Goal: Task Accomplishment & Management: Use online tool/utility

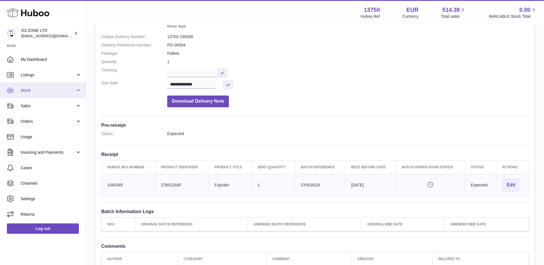
scroll to position [57, 0]
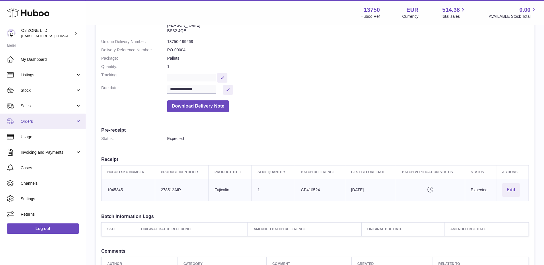
click at [35, 127] on link "Orders" at bounding box center [43, 121] width 86 height 15
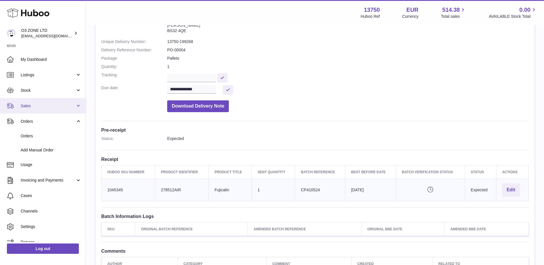
click at [29, 109] on link "Sales" at bounding box center [43, 105] width 86 height 15
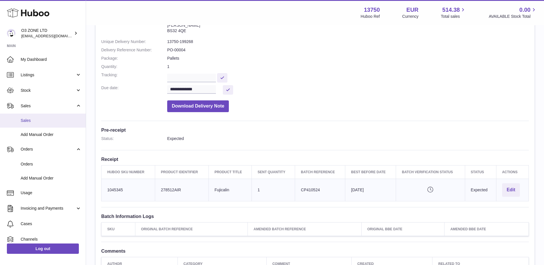
click at [26, 122] on span "Sales" at bounding box center [51, 120] width 61 height 5
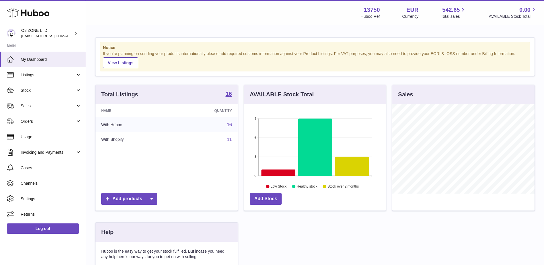
scroll to position [89, 142]
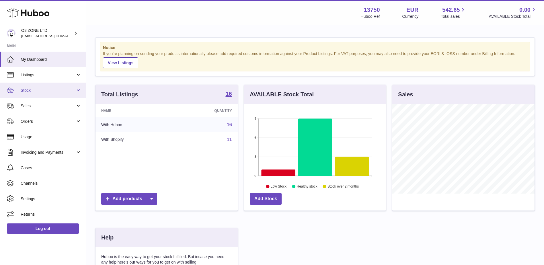
click at [44, 92] on span "Stock" at bounding box center [48, 90] width 55 height 5
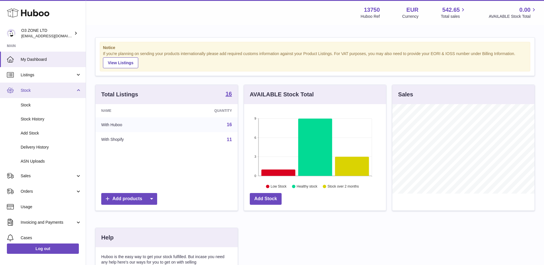
click at [44, 92] on span "Stock" at bounding box center [48, 90] width 55 height 5
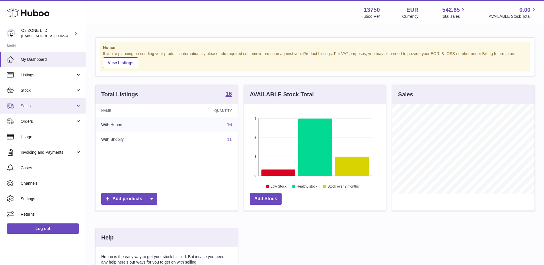
click at [38, 106] on span "Sales" at bounding box center [48, 105] width 55 height 5
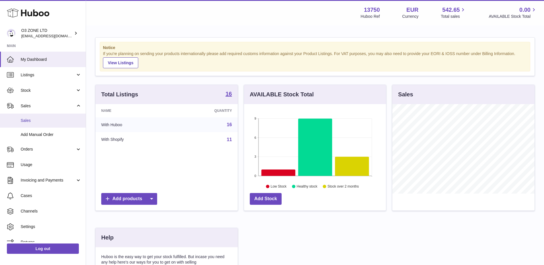
click at [28, 119] on span "Sales" at bounding box center [51, 120] width 61 height 5
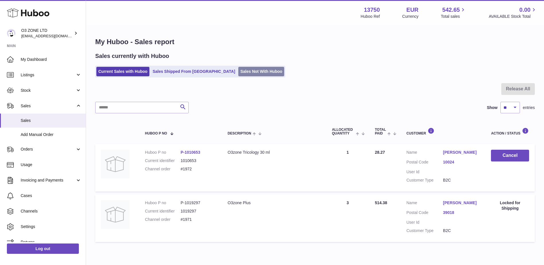
click at [244, 72] on link "Sales Not With Huboo" at bounding box center [261, 71] width 46 height 9
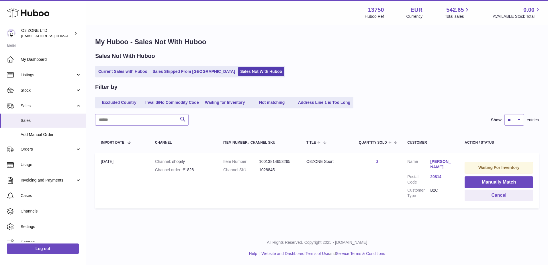
click at [412, 237] on div "All Rights Reserved. Copyright 2025 - Huboo.co.uk Help Website and Dashboard Te…" at bounding box center [317, 248] width 462 height 34
click at [436, 165] on link "simone facchinetti" at bounding box center [441, 164] width 23 height 11
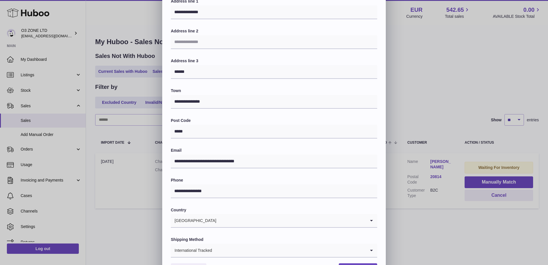
scroll to position [80, 0]
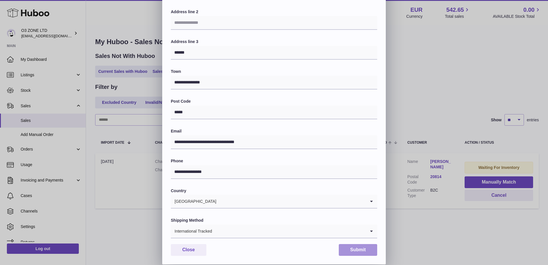
click at [355, 252] on button "Submit" at bounding box center [358, 250] width 38 height 12
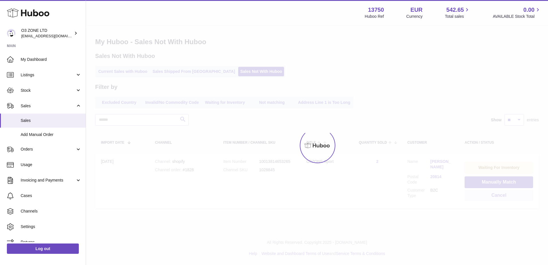
scroll to position [0, 0]
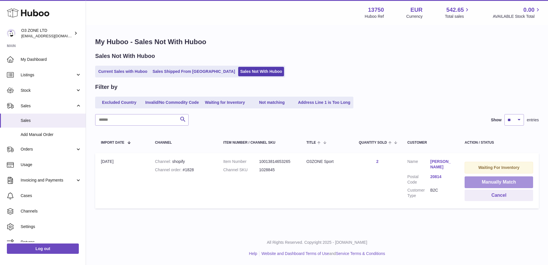
click at [507, 182] on button "Manually Match" at bounding box center [499, 182] width 69 height 12
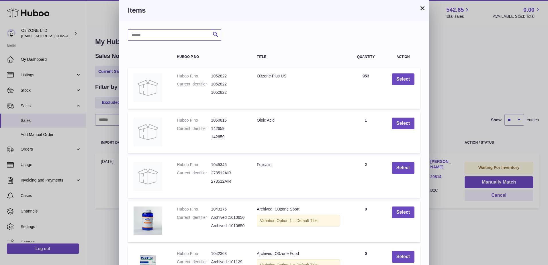
click at [172, 38] on input "text" at bounding box center [174, 34] width 93 height 11
type input "*****"
click at [217, 35] on icon "submit" at bounding box center [215, 34] width 7 height 7
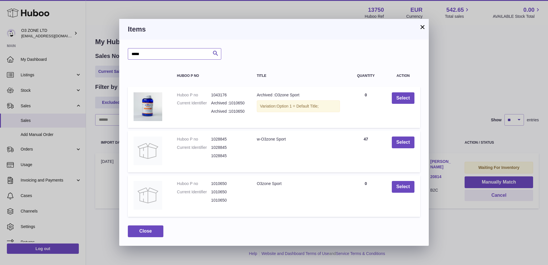
drag, startPoint x: 154, startPoint y: 51, endPoint x: 149, endPoint y: 63, distance: 12.2
click at [120, 53] on div "***** Search Huboo P no Title Quantity Action Huboo P no 1043176 Current Identi…" at bounding box center [274, 143] width 310 height 206
click at [424, 29] on button "×" at bounding box center [422, 27] width 7 height 7
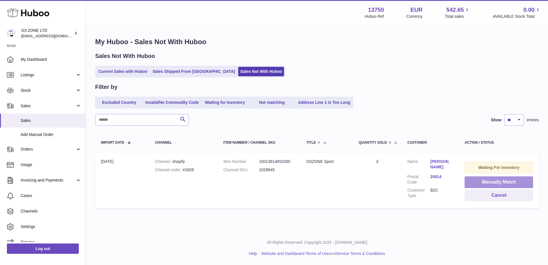
drag, startPoint x: 481, startPoint y: 181, endPoint x: 476, endPoint y: 184, distance: 5.8
click at [481, 181] on button "Manually Match" at bounding box center [499, 182] width 69 height 12
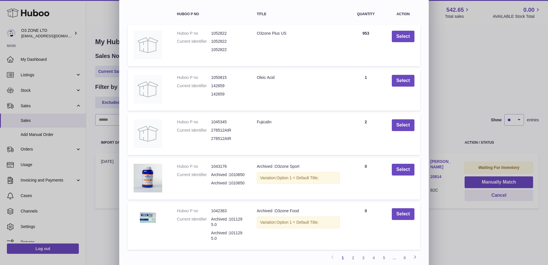
scroll to position [57, 0]
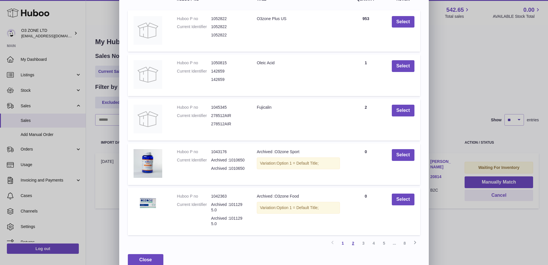
click at [353, 242] on link "2" at bounding box center [353, 243] width 10 height 10
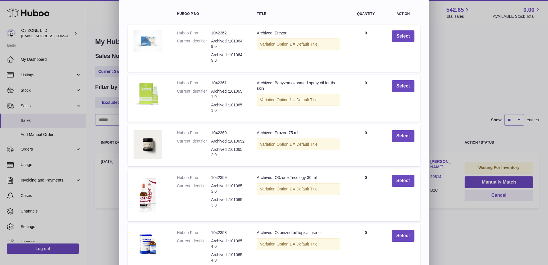
scroll to position [89, 0]
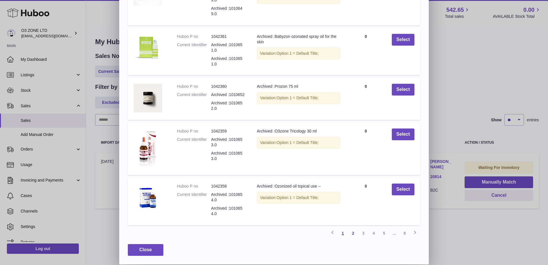
click at [344, 233] on link "1" at bounding box center [343, 233] width 10 height 10
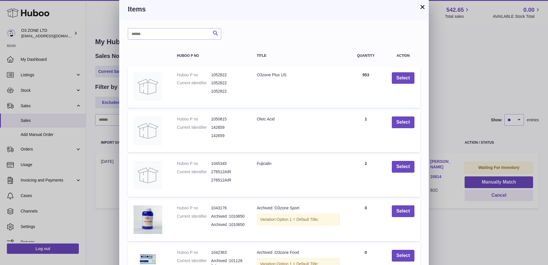
scroll to position [0, 0]
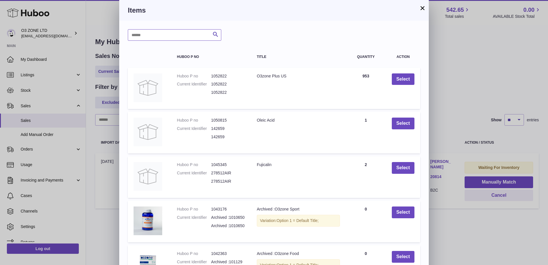
click at [184, 32] on input "text" at bounding box center [174, 34] width 93 height 11
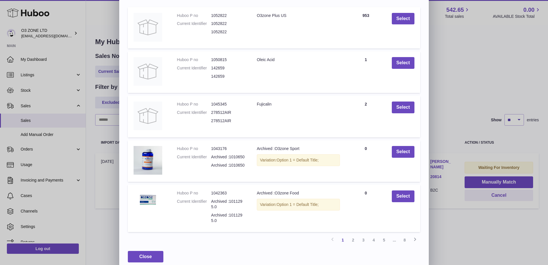
scroll to position [67, 0]
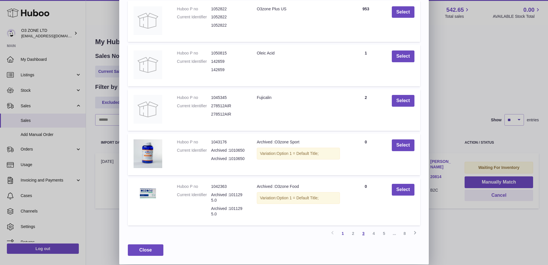
click at [365, 234] on link "3" at bounding box center [363, 233] width 10 height 10
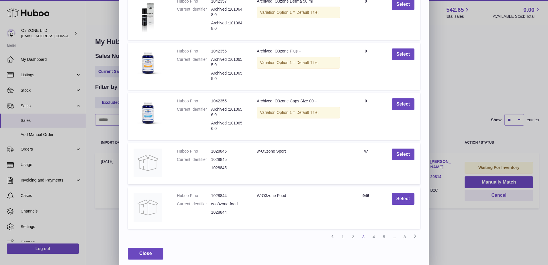
scroll to position [79, 0]
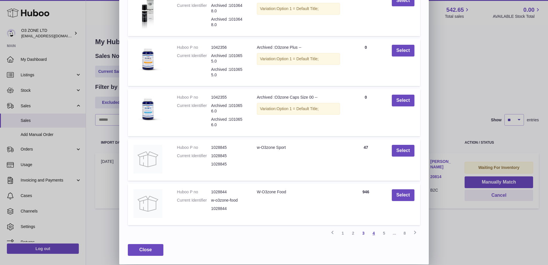
click at [373, 233] on link "4" at bounding box center [374, 233] width 10 height 10
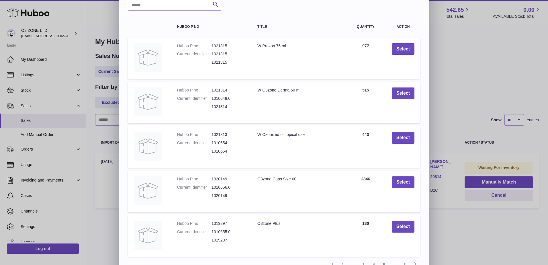
scroll to position [62, 0]
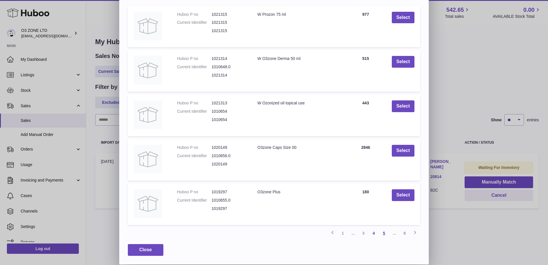
click at [384, 233] on link "5" at bounding box center [384, 233] width 10 height 10
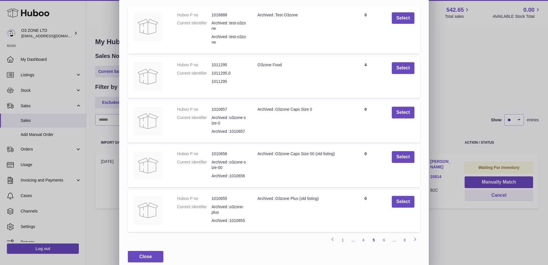
scroll to position [68, 0]
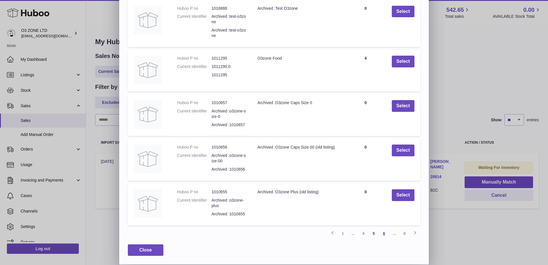
click at [386, 233] on link "6" at bounding box center [384, 233] width 10 height 10
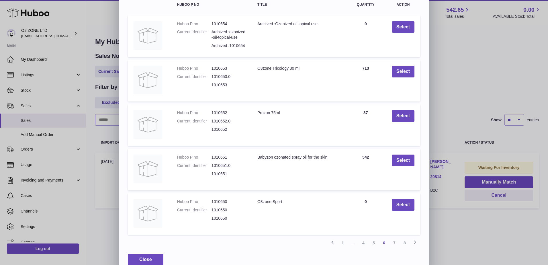
scroll to position [62, 0]
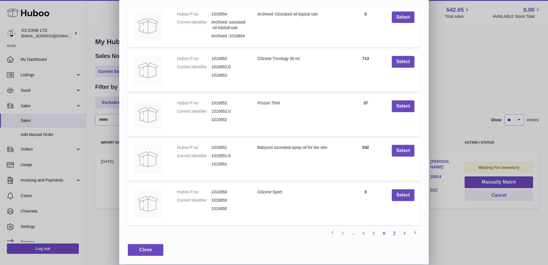
click at [397, 232] on link "7" at bounding box center [394, 233] width 10 height 10
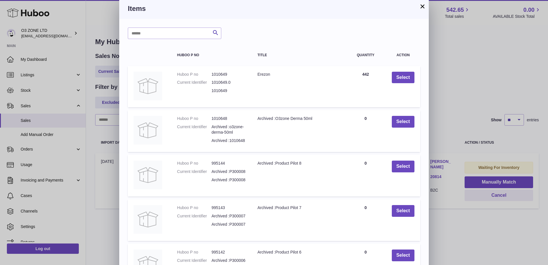
scroll to position [0, 0]
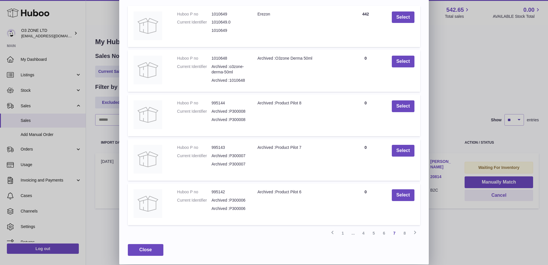
click at [404, 232] on link "8" at bounding box center [405, 233] width 10 height 10
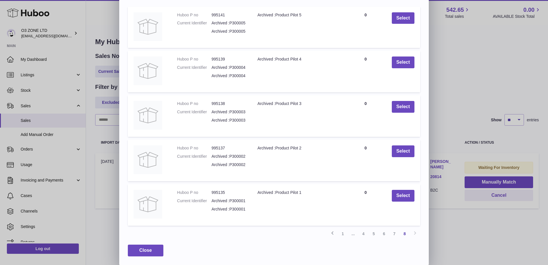
scroll to position [62, 0]
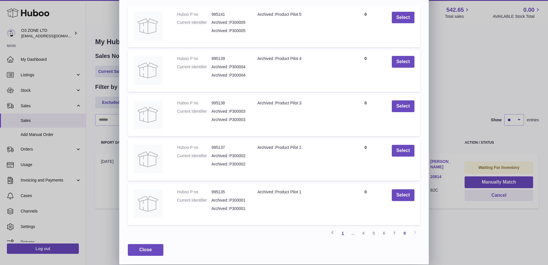
click at [343, 233] on link "1" at bounding box center [343, 233] width 10 height 10
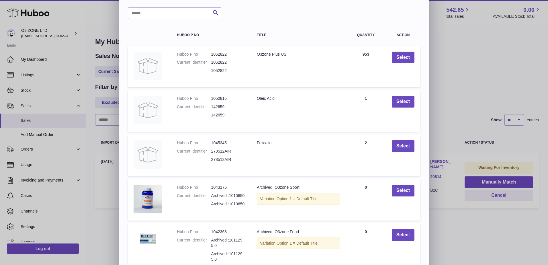
scroll to position [67, 0]
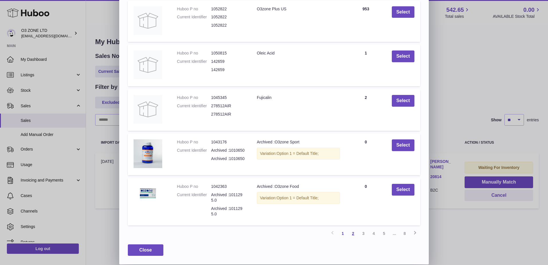
click at [355, 233] on link "2" at bounding box center [353, 233] width 10 height 10
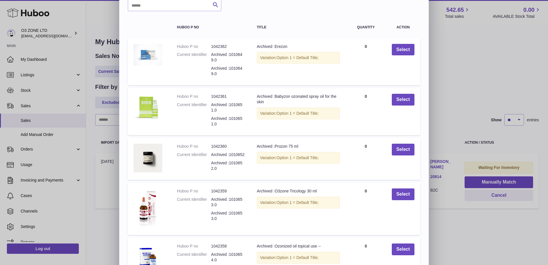
scroll to position [0, 0]
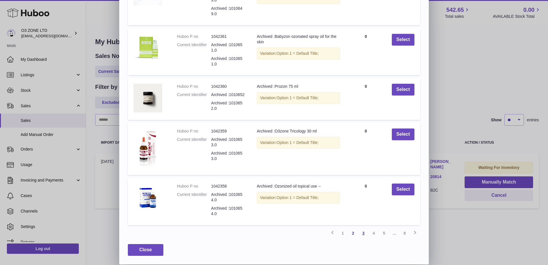
click at [361, 233] on link "3" at bounding box center [363, 233] width 10 height 10
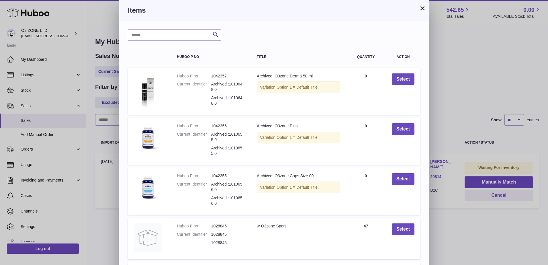
drag, startPoint x: 423, startPoint y: 8, endPoint x: 433, endPoint y: 26, distance: 20.6
click at [424, 11] on button "×" at bounding box center [422, 8] width 7 height 7
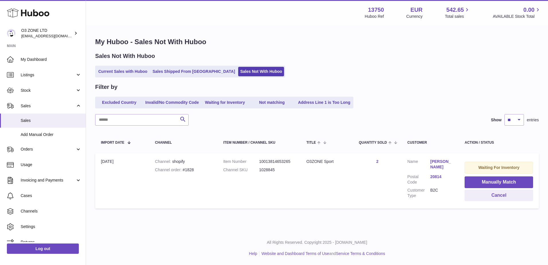
click at [461, 68] on div "Current Sales with Huboo Sales Shipped From Huboo Sales Not With Huboo" at bounding box center [317, 72] width 444 height 12
click at [47, 89] on span "Stock" at bounding box center [48, 90] width 55 height 5
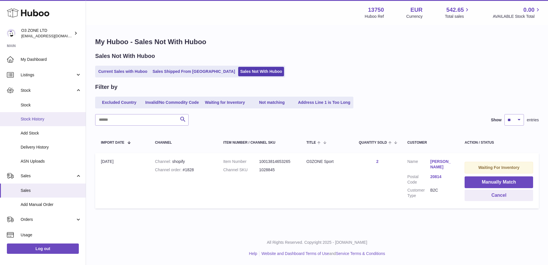
click at [32, 120] on span "Stock History" at bounding box center [51, 118] width 61 height 5
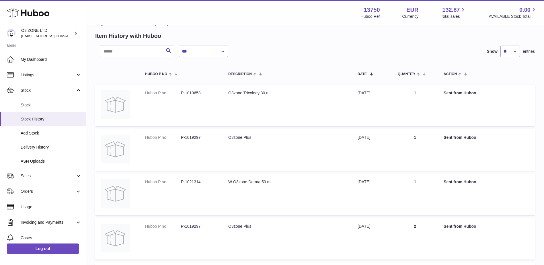
scroll to position [29, 0]
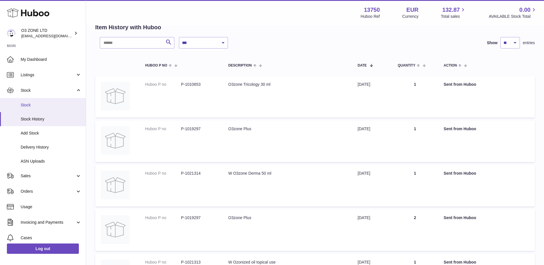
click at [34, 103] on span "Stock" at bounding box center [51, 104] width 61 height 5
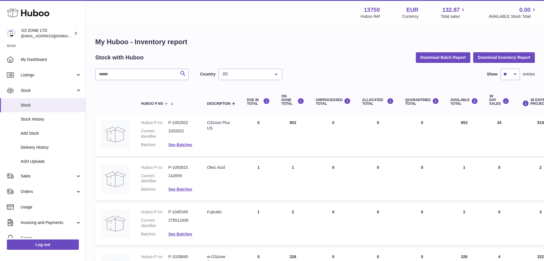
click at [256, 74] on span "All" at bounding box center [245, 74] width 49 height 6
click at [239, 109] on span "NL" at bounding box center [250, 108] width 63 height 11
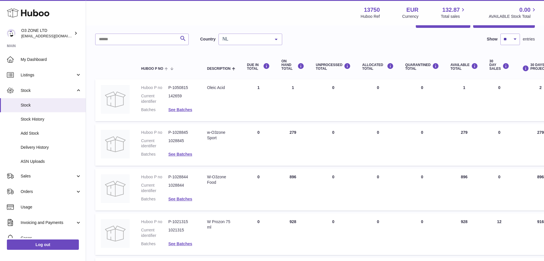
scroll to position [29, 0]
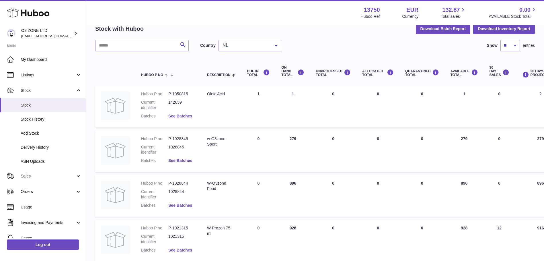
click at [174, 158] on link "See Batches" at bounding box center [180, 160] width 24 height 5
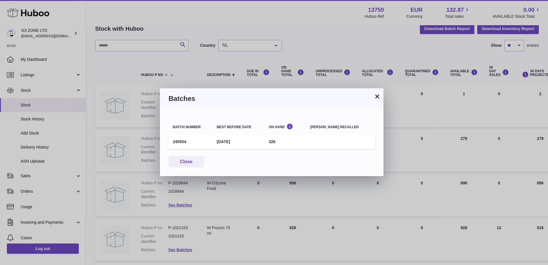
click at [377, 94] on button "×" at bounding box center [377, 96] width 7 height 7
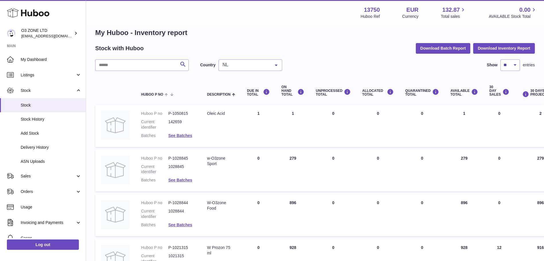
scroll to position [0, 0]
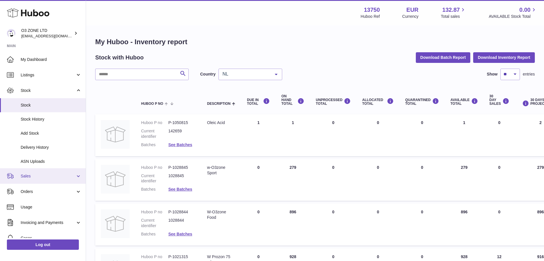
drag, startPoint x: 37, startPoint y: 173, endPoint x: 39, endPoint y: 182, distance: 9.1
click at [37, 173] on span "Sales" at bounding box center [48, 175] width 55 height 5
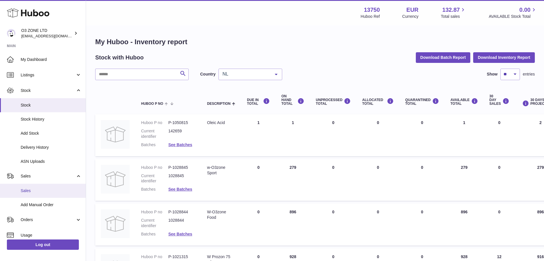
click at [37, 188] on link "Sales" at bounding box center [43, 191] width 86 height 14
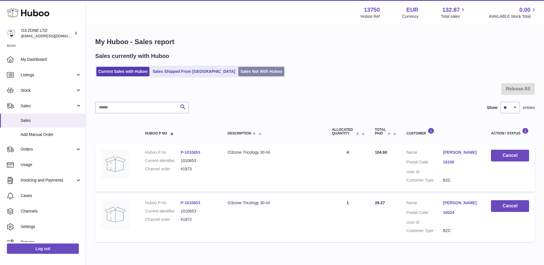
click at [238, 72] on link "Sales Not With Huboo" at bounding box center [261, 71] width 46 height 9
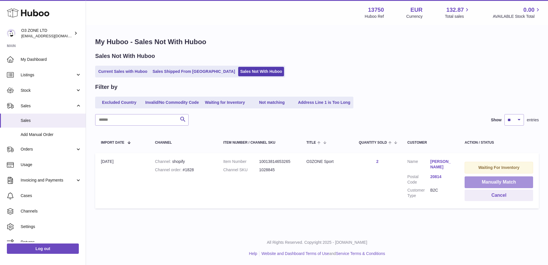
click at [495, 180] on button "Manually Match" at bounding box center [499, 182] width 69 height 12
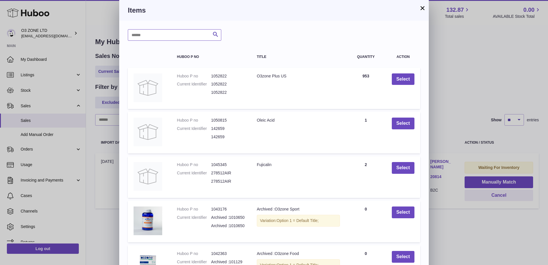
click at [179, 36] on input "text" at bounding box center [174, 34] width 93 height 11
type input "*"
click at [217, 36] on icon "submit" at bounding box center [215, 34] width 7 height 7
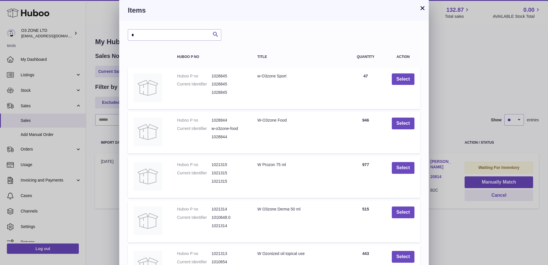
click at [422, 8] on button "×" at bounding box center [422, 8] width 7 height 7
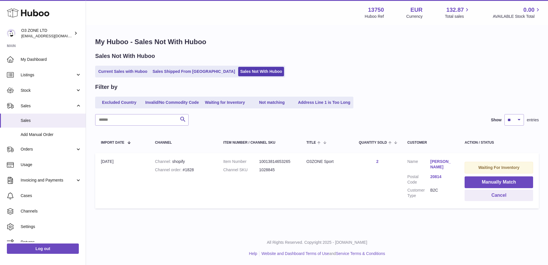
click at [438, 88] on div "Filter by" at bounding box center [317, 87] width 444 height 8
